Goal: Task Accomplishment & Management: Manage account settings

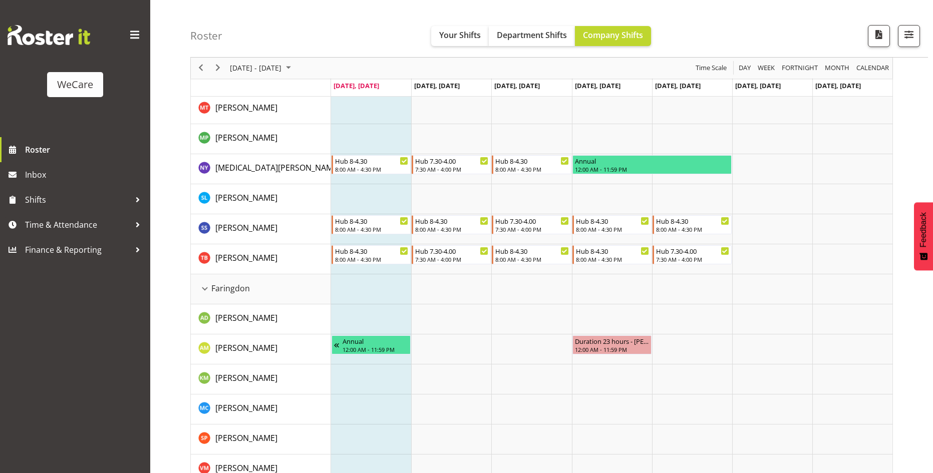
scroll to position [301, 0]
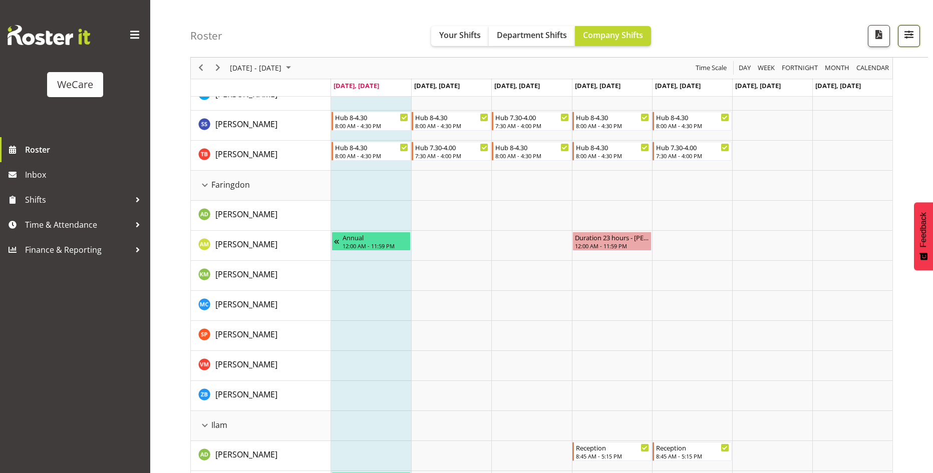
click at [917, 34] on button "button" at bounding box center [909, 36] width 22 height 22
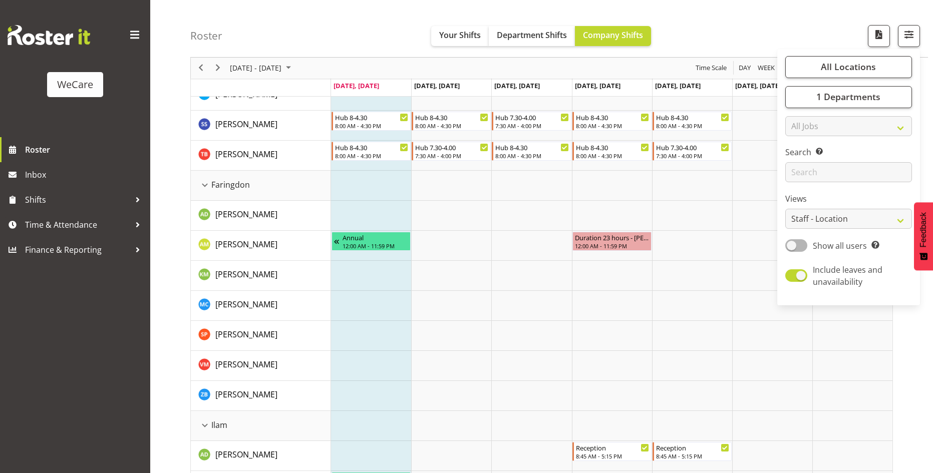
click at [771, 35] on div "Roster Your Shifts Department Shifts Company Shifts All Locations Clear Busines…" at bounding box center [559, 29] width 738 height 58
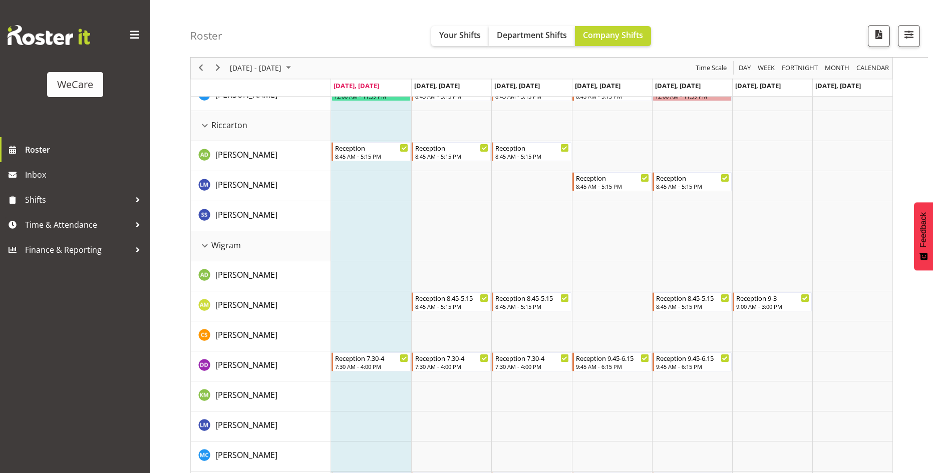
scroll to position [1102, 0]
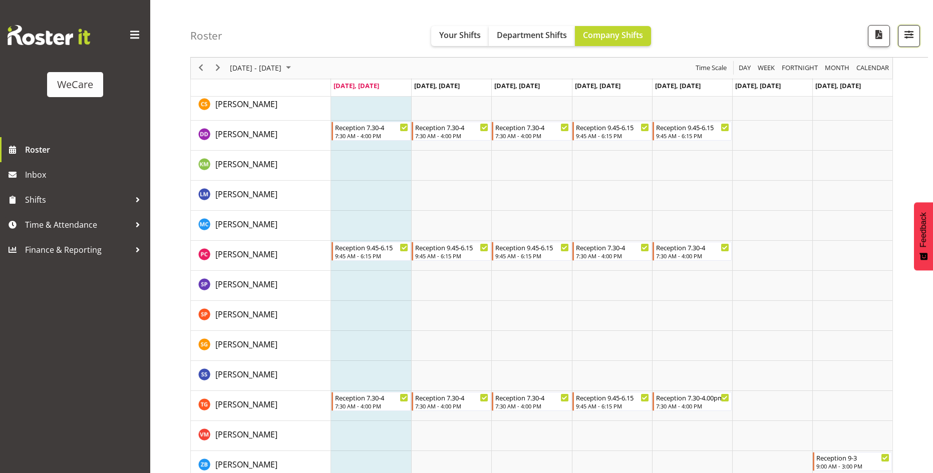
click at [913, 38] on span "button" at bounding box center [909, 34] width 13 height 13
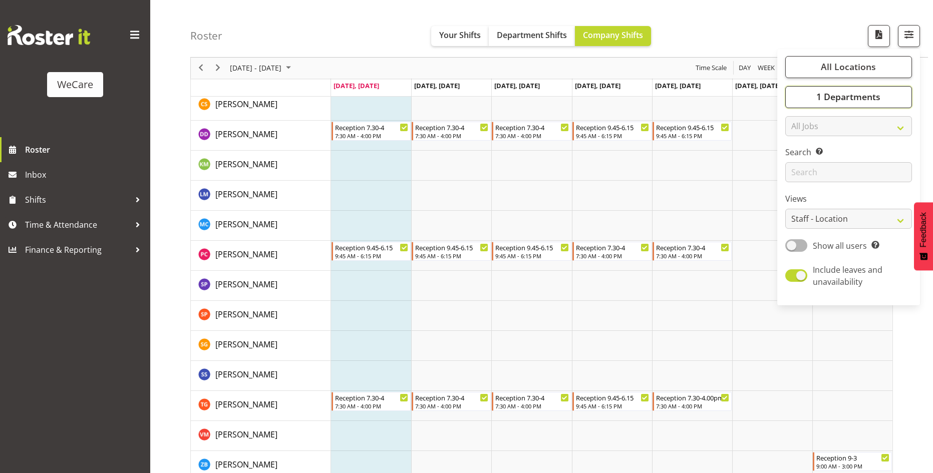
click at [863, 97] on span "1 Departments" at bounding box center [849, 97] width 64 height 12
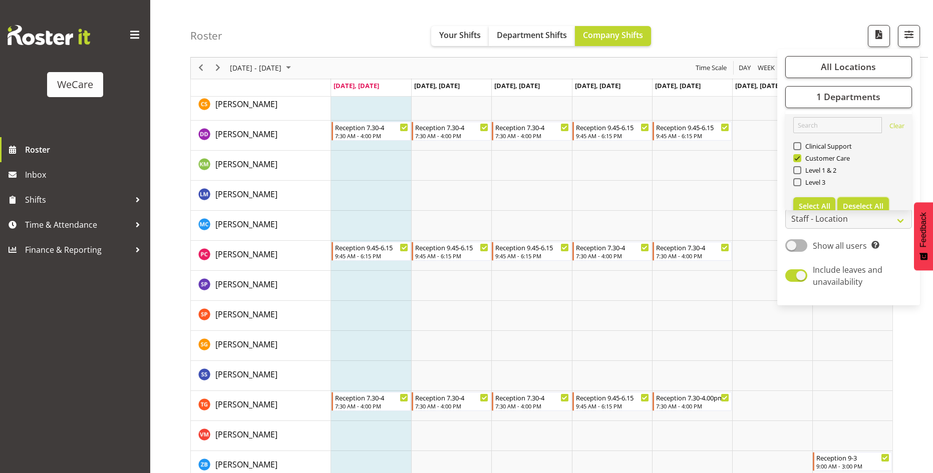
click at [873, 200] on button "Deselect All" at bounding box center [864, 206] width 52 height 18
checkbox input "false"
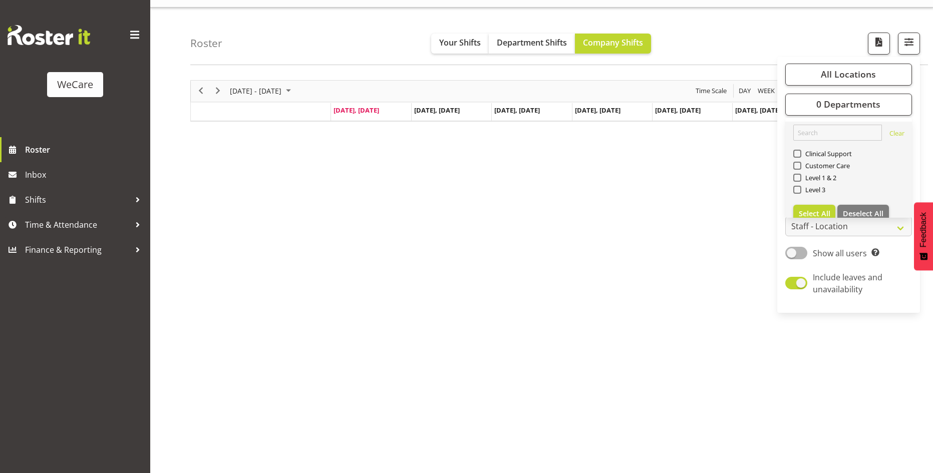
click at [834, 147] on link "Clear Clinical Support Customer Care Level 1 & 2 Level 3 Select All Deselect All" at bounding box center [849, 174] width 127 height 104
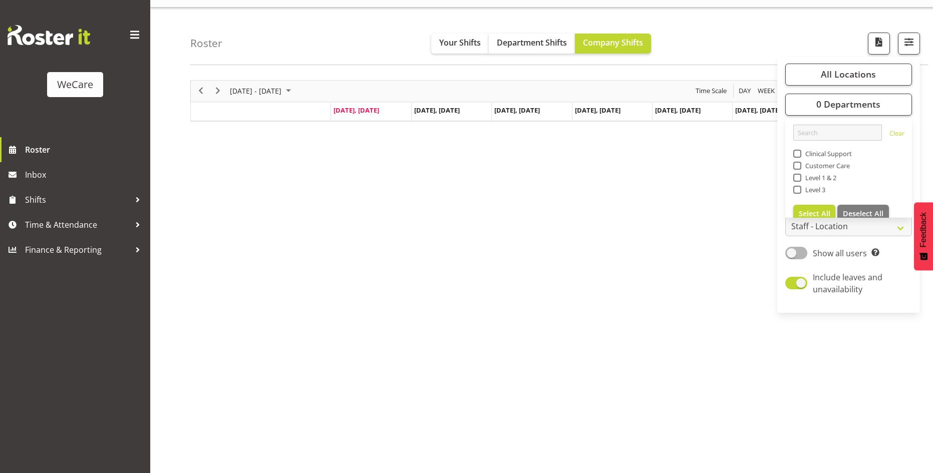
click at [831, 155] on span "Clinical Support" at bounding box center [827, 154] width 51 height 8
click at [800, 155] on input "Clinical Support" at bounding box center [797, 153] width 7 height 7
checkbox input "true"
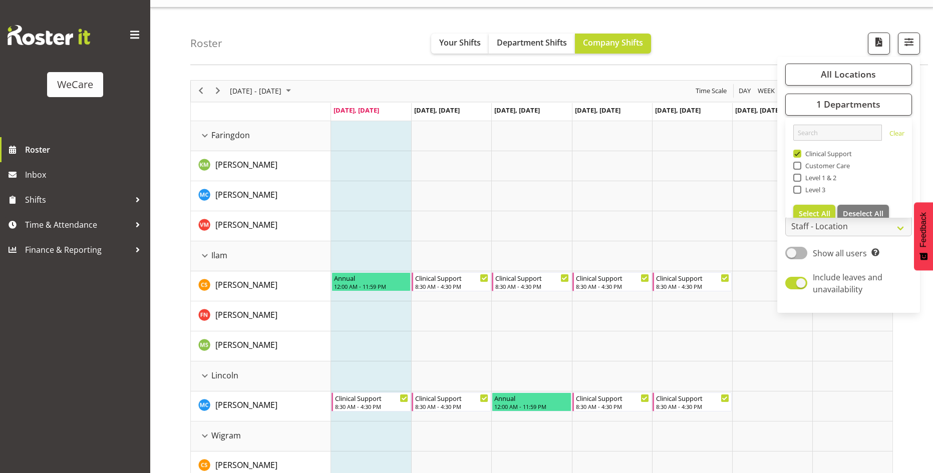
click at [692, 43] on div "Roster Your Shifts Department Shifts Company Shifts All Locations Clear Busines…" at bounding box center [559, 37] width 738 height 58
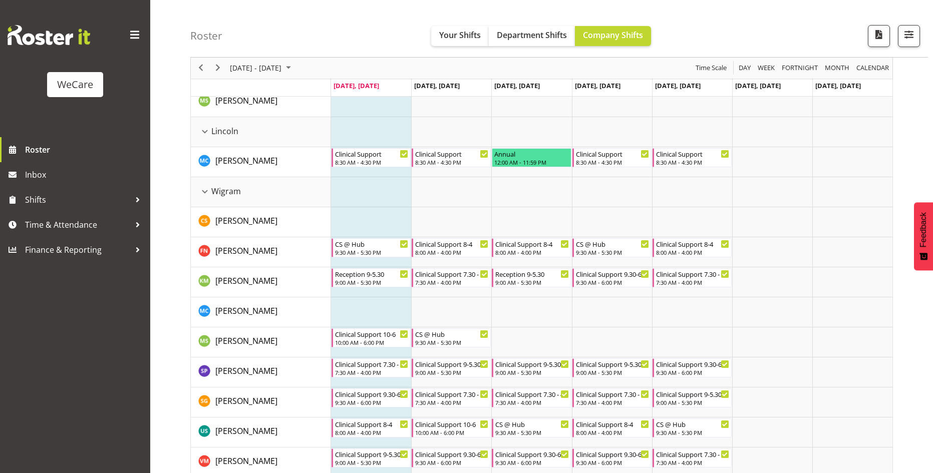
scroll to position [277, 0]
